Goal: Navigation & Orientation: Find specific page/section

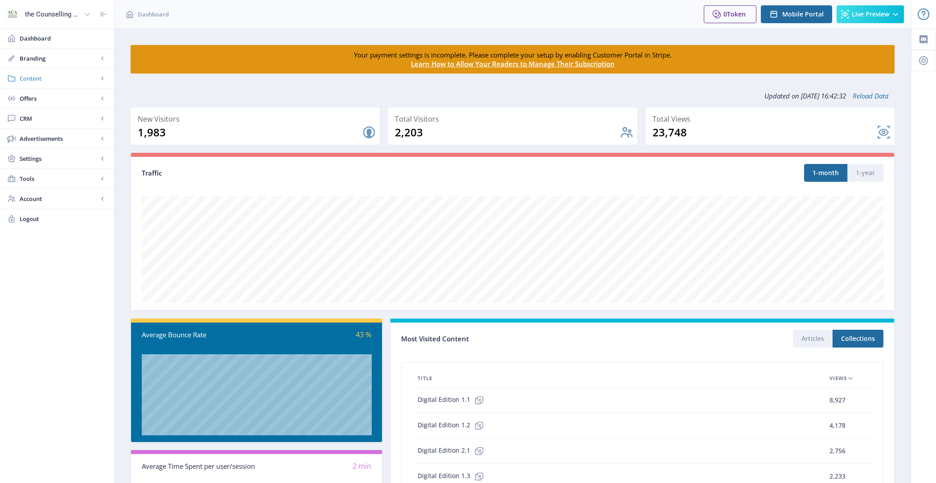
click at [53, 79] on span "Content" at bounding box center [59, 78] width 78 height 9
click at [67, 120] on span "Collections" at bounding box center [67, 118] width 77 height 9
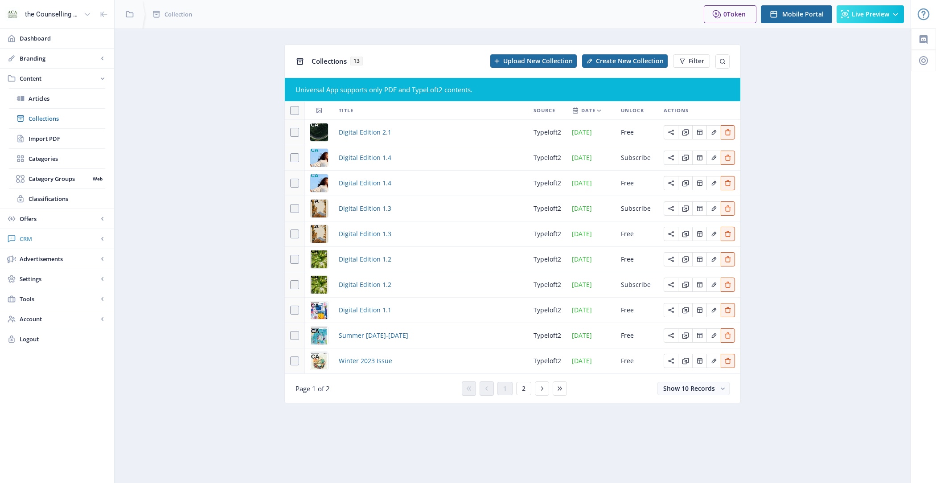
click at [68, 242] on link "CRM" at bounding box center [57, 239] width 114 height 20
click at [63, 143] on link "Readers" at bounding box center [57, 139] width 96 height 20
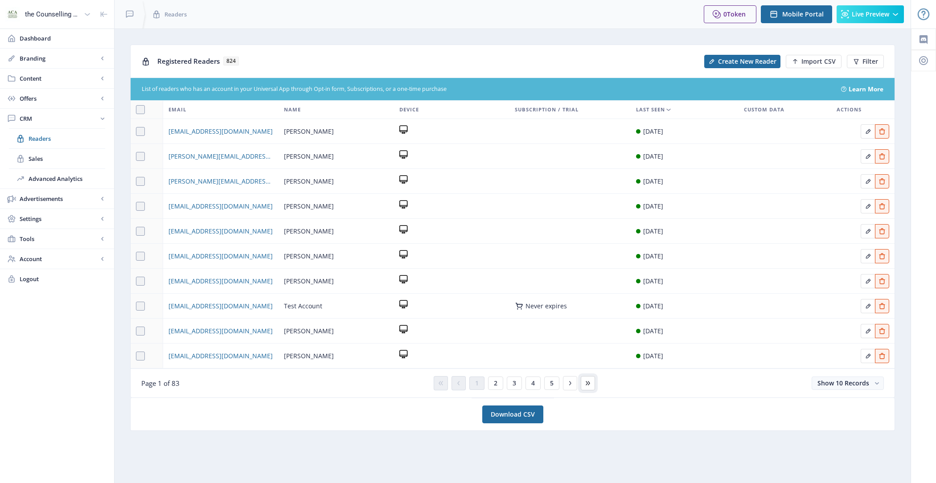
click at [585, 388] on button at bounding box center [588, 383] width 14 height 14
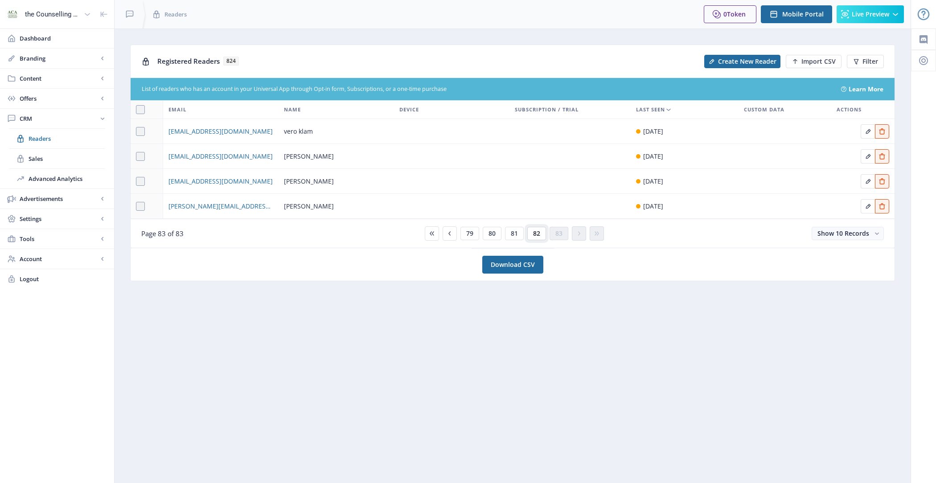
click at [531, 232] on button "82" at bounding box center [536, 233] width 19 height 13
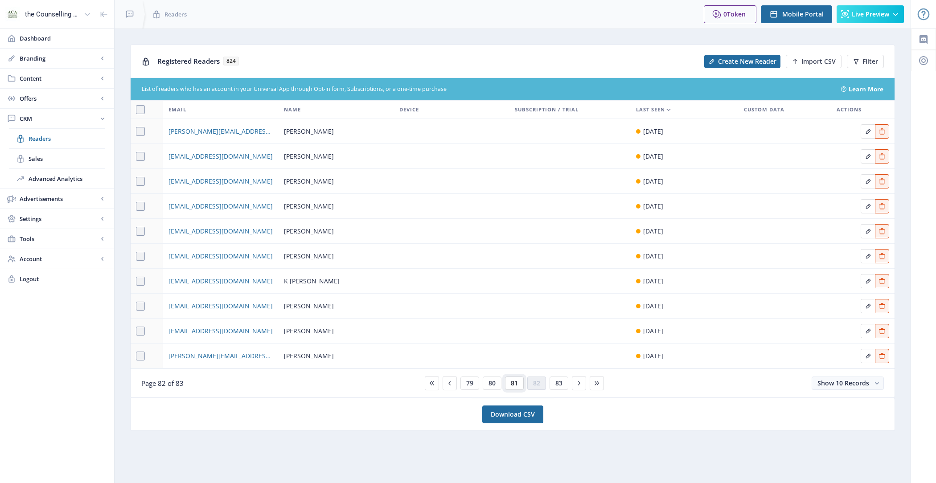
click at [515, 382] on span "81" at bounding box center [514, 383] width 7 height 7
click at [493, 383] on span "80" at bounding box center [491, 383] width 7 height 7
click at [483, 383] on div "78 79 80 81 82" at bounding box center [512, 383] width 183 height 14
click at [484, 383] on button "79" at bounding box center [492, 382] width 19 height 13
click at [491, 384] on span "78" at bounding box center [491, 383] width 7 height 7
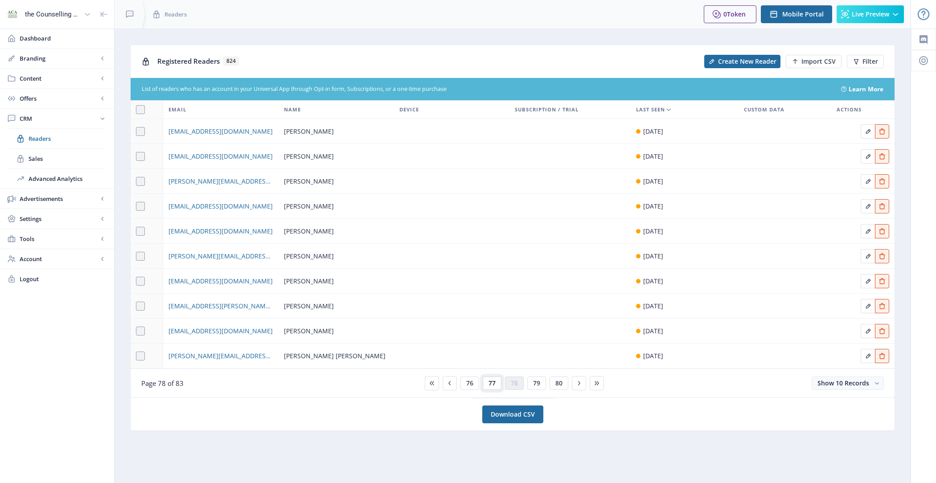
click at [491, 384] on span "77" at bounding box center [491, 383] width 7 height 7
click at [478, 383] on button "75" at bounding box center [469, 382] width 19 height 13
click at [467, 384] on span "73" at bounding box center [469, 383] width 7 height 7
click at [471, 383] on span "71" at bounding box center [469, 383] width 7 height 7
click at [471, 383] on span "69" at bounding box center [469, 383] width 7 height 7
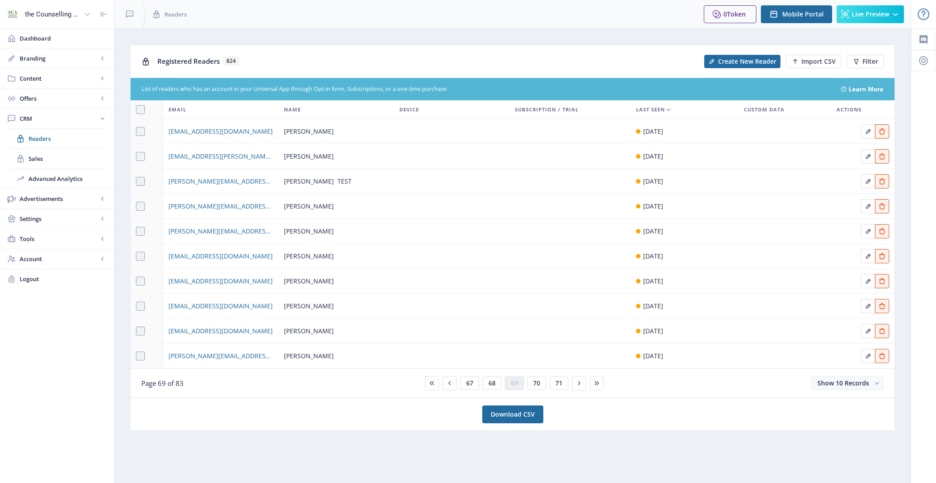
click at [471, 383] on span "67" at bounding box center [469, 383] width 7 height 7
click at [471, 383] on span "65" at bounding box center [469, 383] width 7 height 7
click at [456, 382] on button at bounding box center [449, 383] width 14 height 14
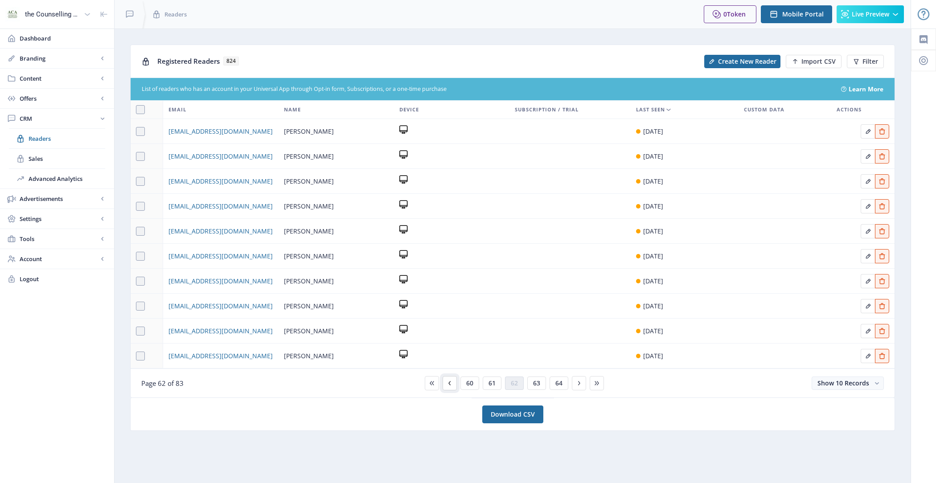
click at [456, 382] on button at bounding box center [449, 383] width 14 height 14
click at [456, 381] on button at bounding box center [449, 383] width 14 height 14
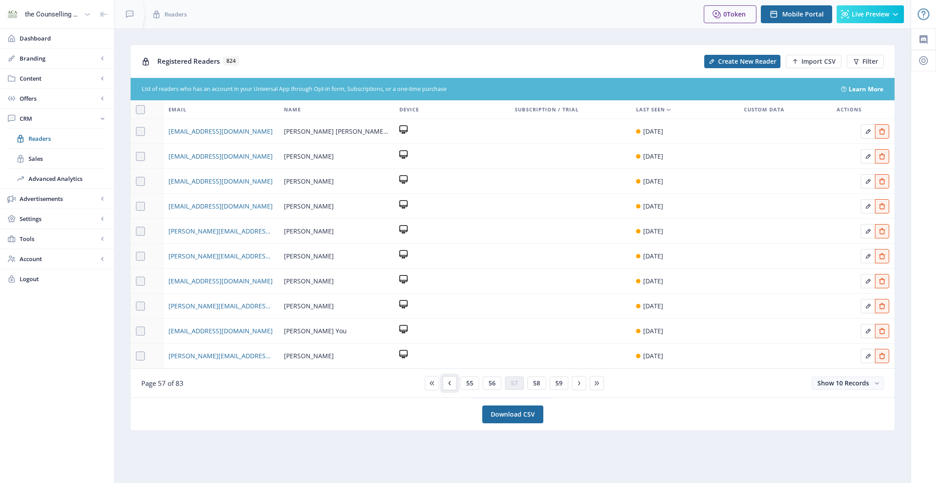
click at [456, 381] on button at bounding box center [449, 383] width 14 height 14
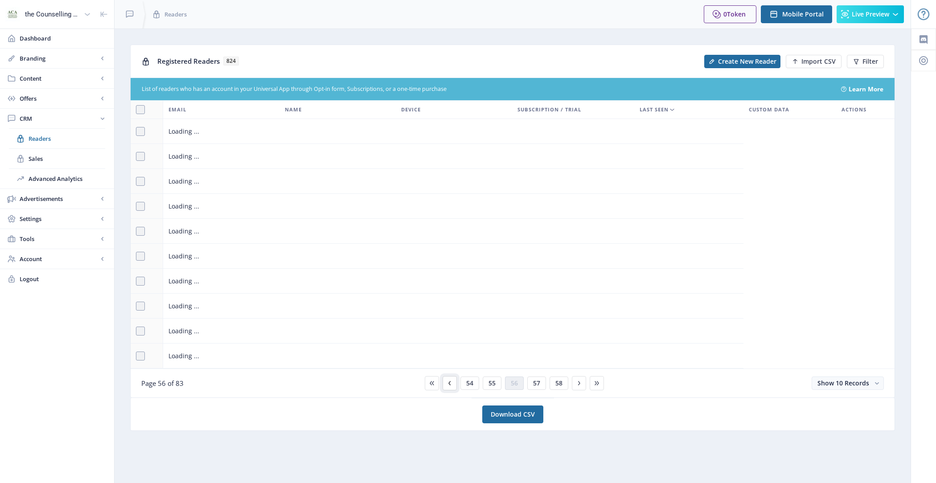
click at [456, 381] on button at bounding box center [449, 383] width 14 height 14
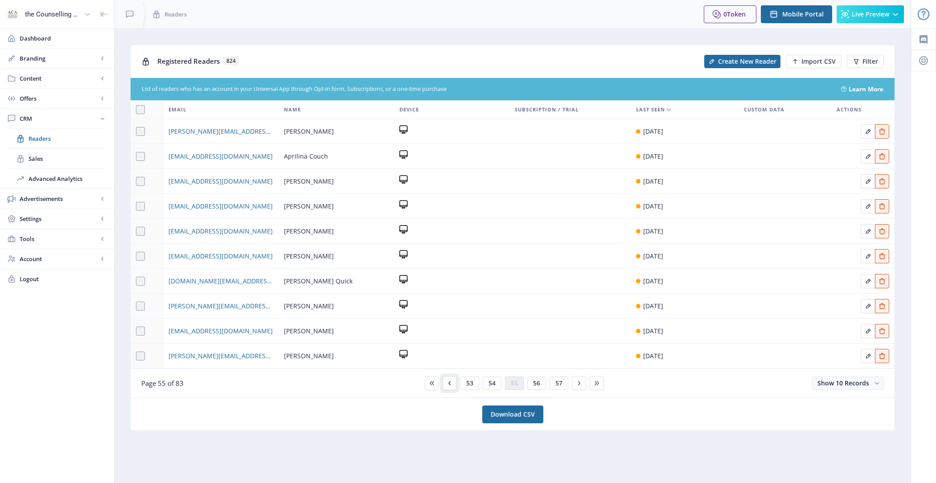
click at [456, 381] on button at bounding box center [449, 383] width 14 height 14
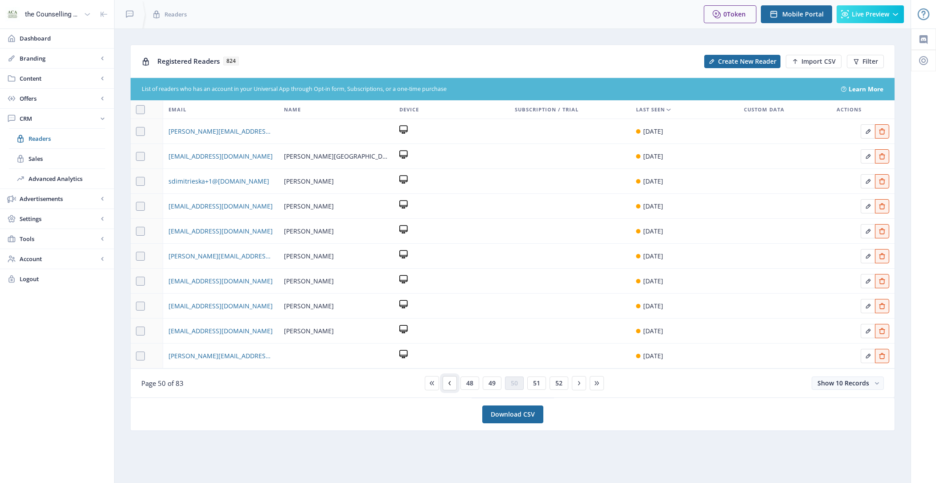
click at [456, 381] on button at bounding box center [449, 383] width 14 height 14
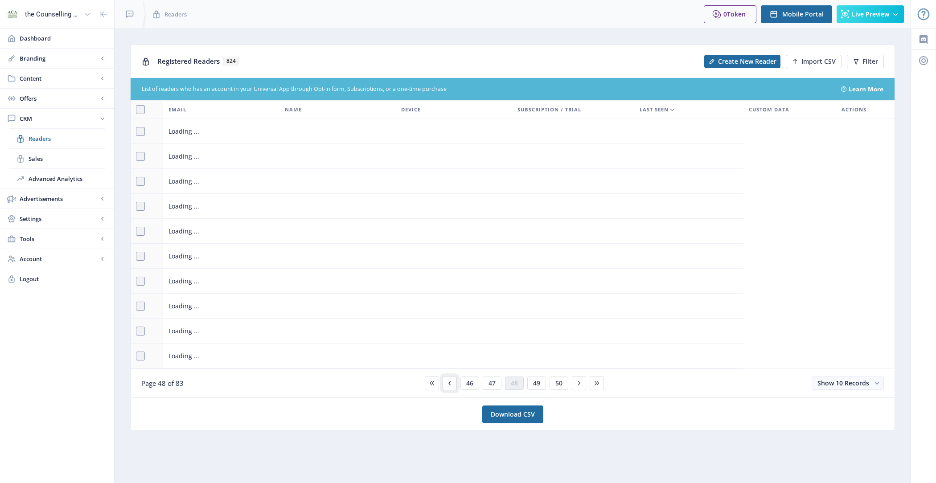
click at [456, 381] on button at bounding box center [449, 383] width 14 height 14
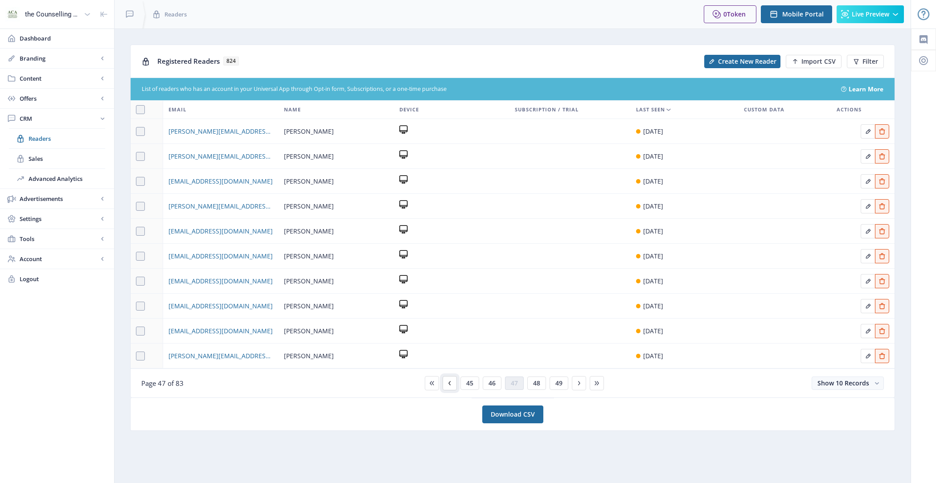
click at [456, 381] on button at bounding box center [449, 383] width 14 height 14
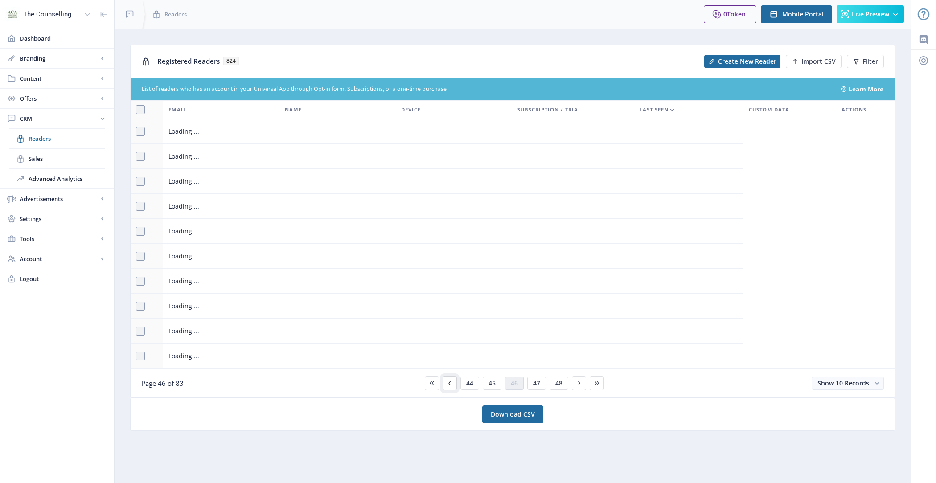
click at [456, 381] on button at bounding box center [449, 383] width 14 height 14
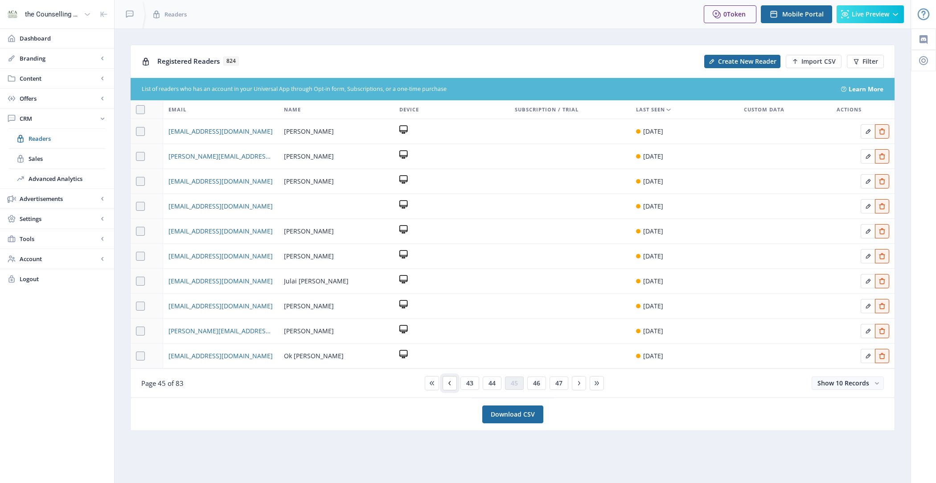
click at [456, 381] on button at bounding box center [449, 383] width 14 height 14
click at [432, 381] on icon at bounding box center [431, 383] width 4 height 4
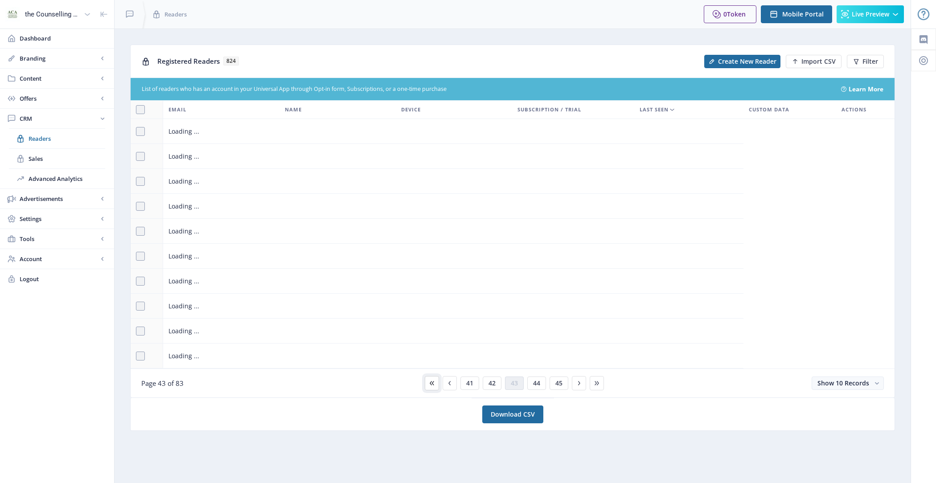
click at [432, 381] on icon at bounding box center [431, 383] width 4 height 4
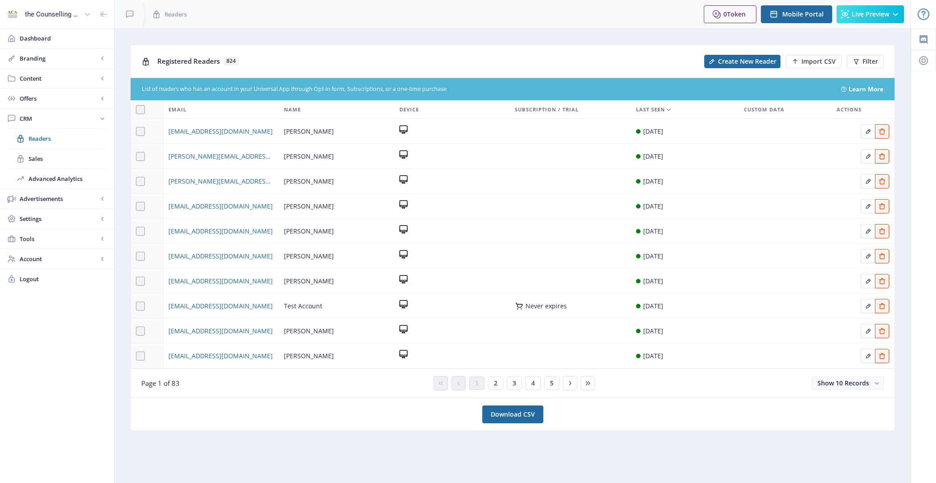
drag, startPoint x: 450, startPoint y: 380, endPoint x: 452, endPoint y: 388, distance: 8.3
click at [450, 387] on div "1 2 3 4 5" at bounding box center [512, 383] width 165 height 14
click at [587, 384] on icon at bounding box center [587, 383] width 7 height 7
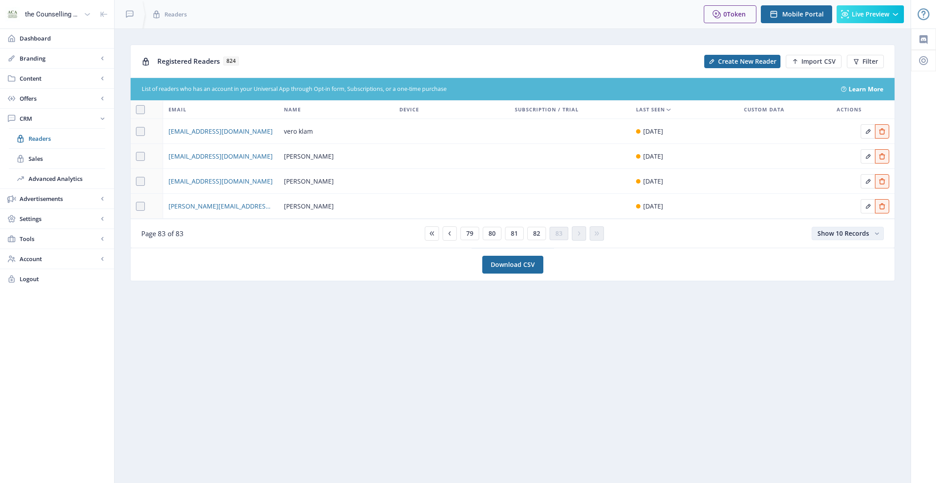
click at [839, 229] on span "Show 10 Records" at bounding box center [843, 233] width 52 height 8
click at [862, 296] on nb-option "Show 100 Records" at bounding box center [848, 299] width 70 height 16
click at [439, 230] on icon at bounding box center [440, 233] width 7 height 7
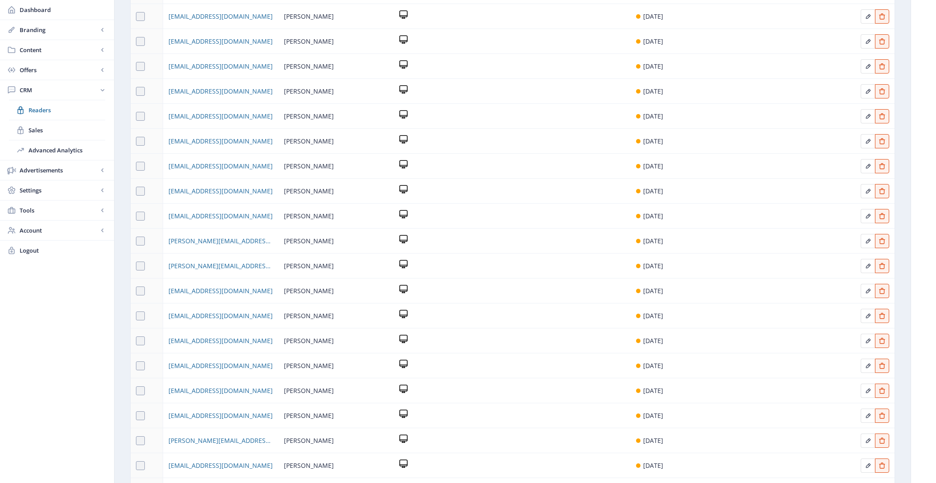
scroll to position [2220, 0]
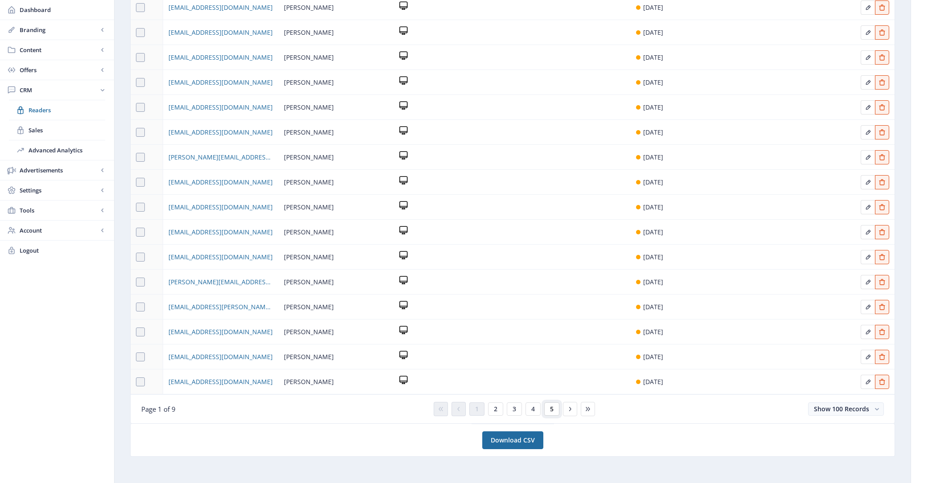
click at [555, 406] on button "5" at bounding box center [551, 408] width 15 height 13
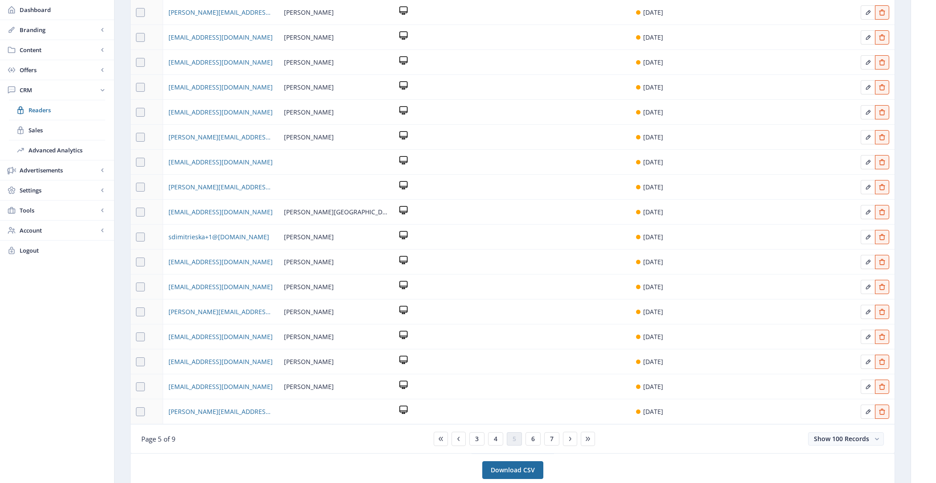
scroll to position [2180, 0]
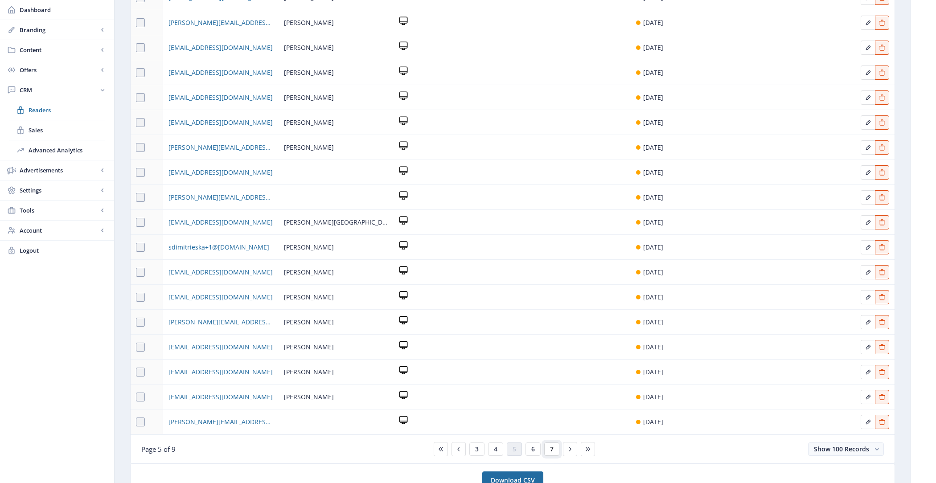
click at [548, 445] on button "7" at bounding box center [551, 448] width 15 height 13
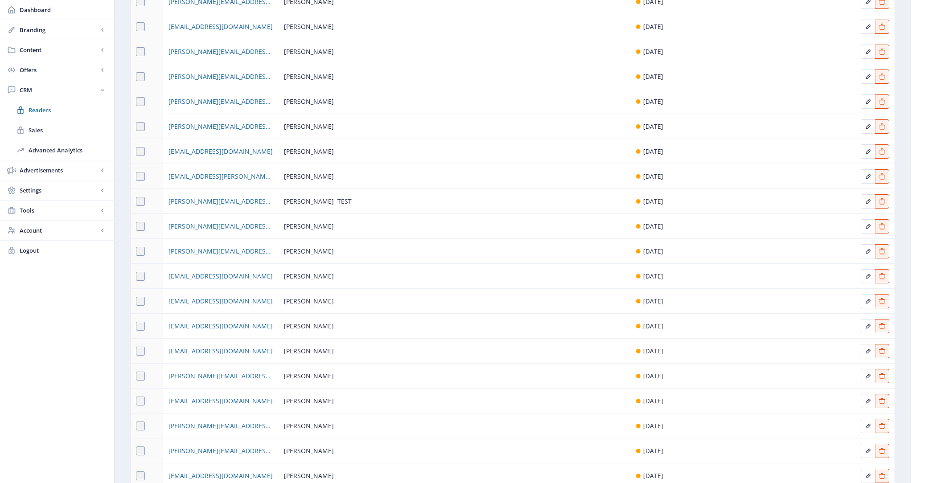
scroll to position [1914, 0]
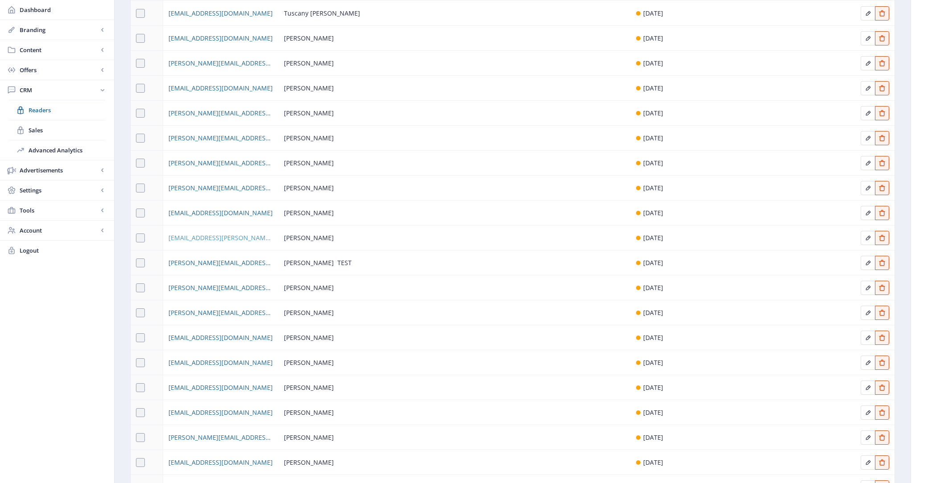
click at [219, 238] on span "[EMAIL_ADDRESS][PERSON_NAME][DOMAIN_NAME]" at bounding box center [220, 238] width 105 height 11
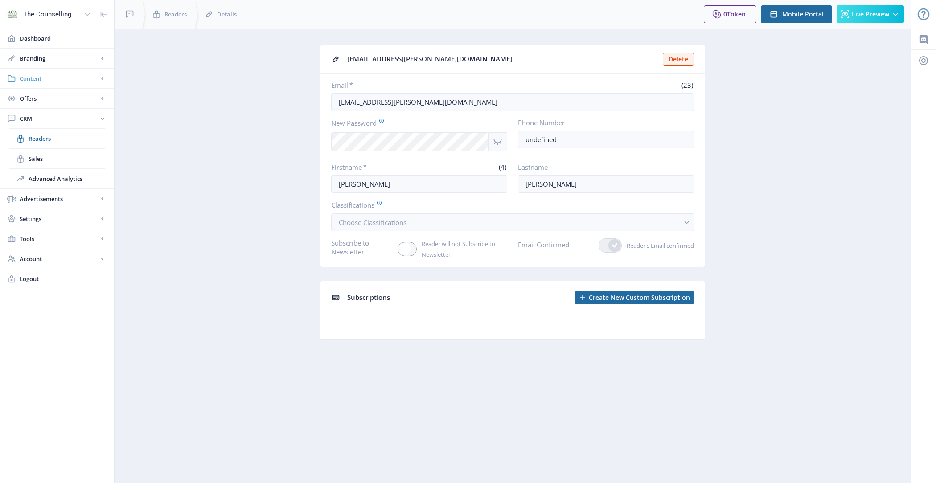
click at [86, 79] on span "Content" at bounding box center [59, 78] width 78 height 9
click at [75, 120] on span "Collections" at bounding box center [67, 118] width 77 height 9
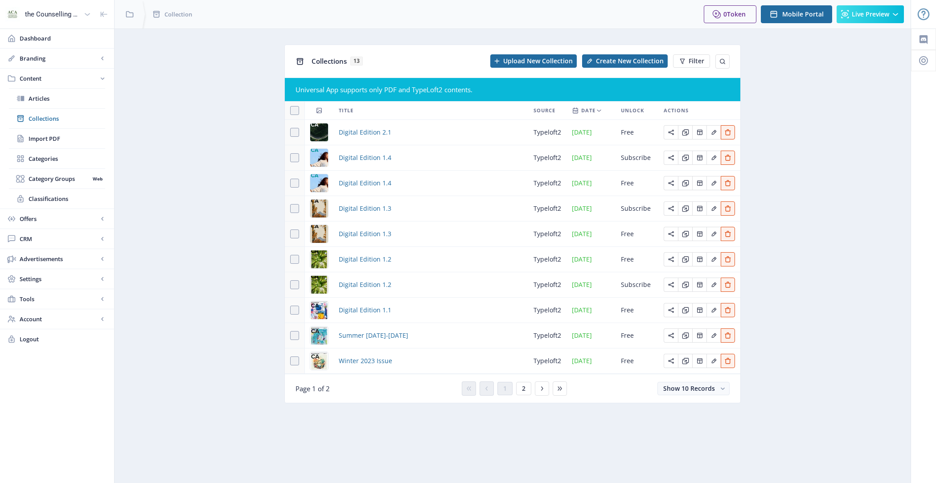
click at [248, 132] on app-content-issues "Collections 13 Upload New Collection Create New Collection Filter Universal App…" at bounding box center [512, 231] width 765 height 372
click at [516, 392] on button "2" at bounding box center [523, 388] width 15 height 13
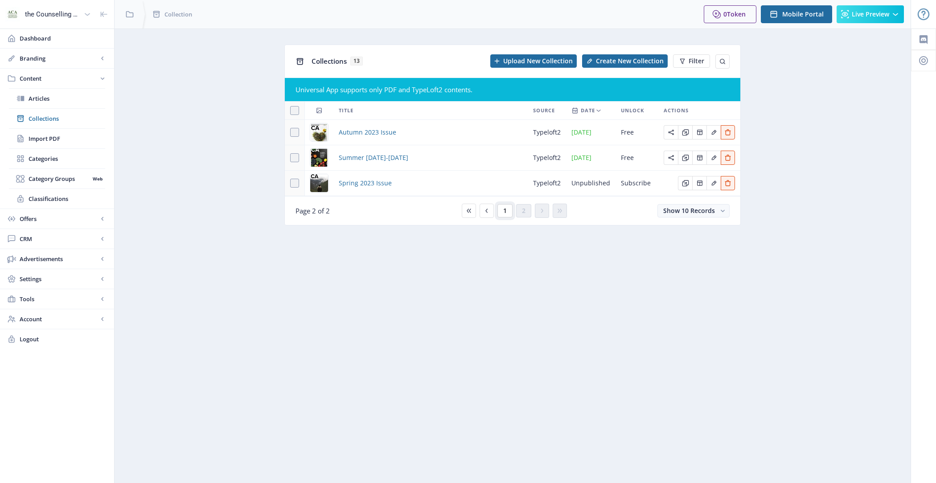
click at [503, 212] on span "1" at bounding box center [505, 210] width 4 height 7
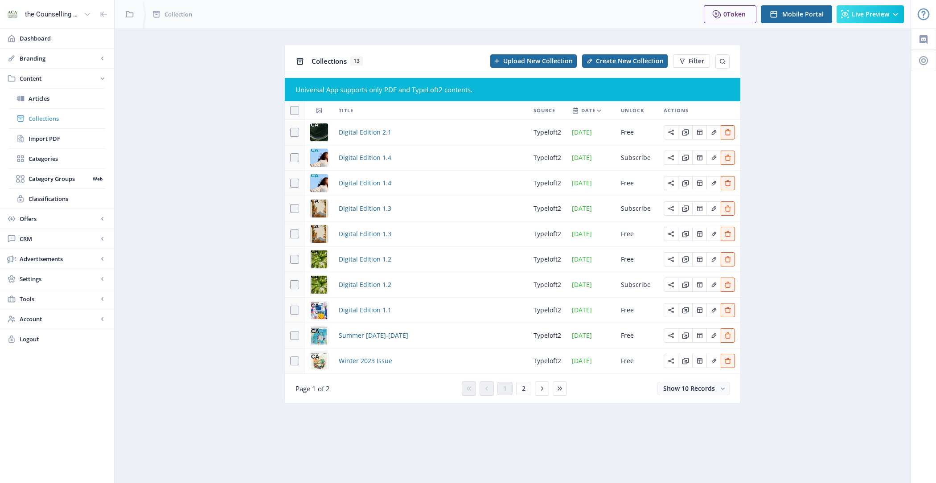
click at [65, 119] on span "Collections" at bounding box center [67, 118] width 77 height 9
click at [799, 16] on span "Mobile Portal" at bounding box center [802, 14] width 41 height 7
click at [776, 15] on icon at bounding box center [773, 14] width 9 height 9
